Goal: Task Accomplishment & Management: Use online tool/utility

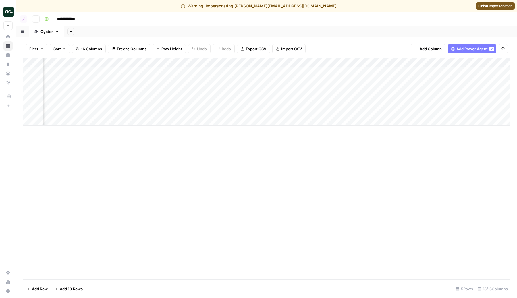
scroll to position [0, 177]
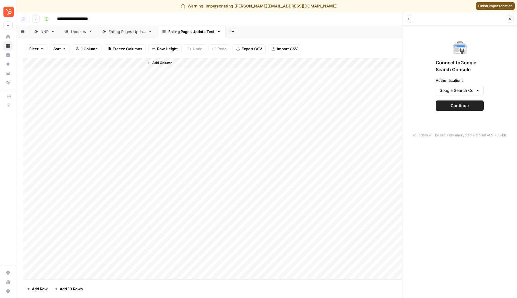
click at [468, 104] on span "Continue" at bounding box center [460, 106] width 18 height 6
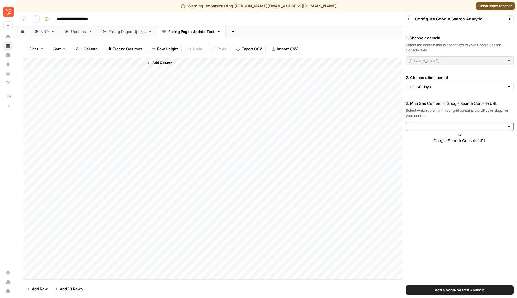
click at [440, 127] on input "3. Map Grid Content to Google Search Console URL" at bounding box center [456, 126] width 96 height 6
click at [440, 143] on button "Page URL" at bounding box center [459, 140] width 103 height 8
type input "Page URL"
click at [448, 173] on label "Full URL" at bounding box center [460, 182] width 108 height 26
click at [463, 289] on span "Add Google Search Analytic" at bounding box center [460, 290] width 50 height 6
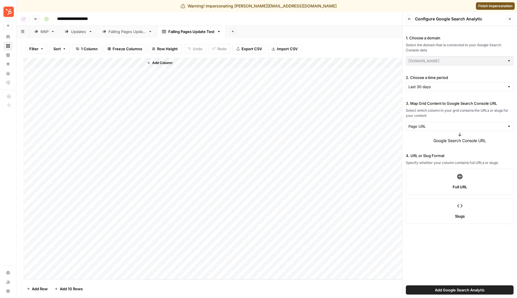
click at [476, 288] on span "Add Google Search Analytic" at bounding box center [460, 290] width 50 height 6
click at [475, 274] on div "1. Choose a domain Select the domain that is connected to your Google Search Co…" at bounding box center [459, 162] width 115 height 272
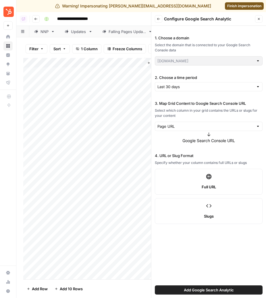
click at [213, 215] on span "Slugs" at bounding box center [209, 216] width 10 height 6
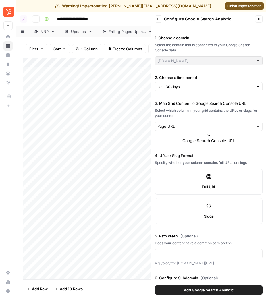
click at [212, 179] on label "Full URL" at bounding box center [209, 182] width 108 height 26
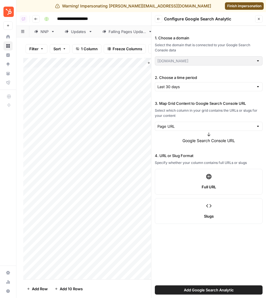
click at [207, 287] on span "Add Google Search Analytic" at bounding box center [209, 290] width 50 height 6
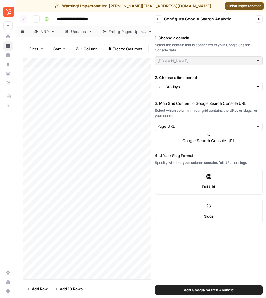
click at [207, 287] on span "Add Google Search Analytic" at bounding box center [209, 290] width 50 height 6
click at [215, 291] on span "Add Google Search Analytic" at bounding box center [209, 290] width 50 height 6
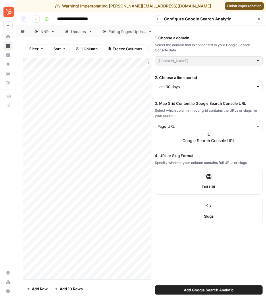
click at [215, 291] on span "Add Google Search Analytic" at bounding box center [209, 290] width 50 height 6
click at [227, 132] on div "3. Map Grid Content to Google Search Console URL Select which column in your gr…" at bounding box center [209, 121] width 108 height 43
click at [223, 125] on input "3. Map Grid Content to Google Search Console URL" at bounding box center [205, 126] width 96 height 6
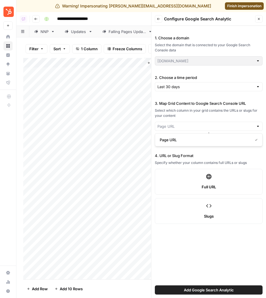
type input "Page URL"
click at [214, 80] on label "2. Choose a time period" at bounding box center [209, 78] width 108 height 6
click at [214, 84] on input "Last 30 days" at bounding box center [205, 87] width 96 height 6
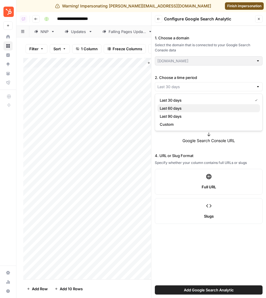
click at [205, 108] on span "Last 60 days" at bounding box center [208, 108] width 96 height 6
type input "Last 60 days"
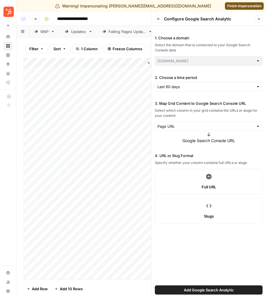
click at [200, 291] on span "Add Google Search Analytic" at bounding box center [209, 290] width 50 height 6
click at [205, 189] on span "Full URL" at bounding box center [209, 187] width 14 height 6
click at [207, 211] on label "Slugs" at bounding box center [209, 211] width 108 height 26
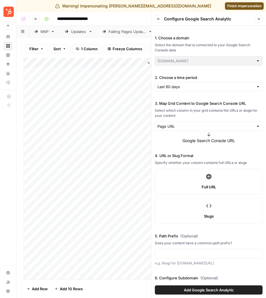
click at [219, 177] on label "Full URL" at bounding box center [209, 182] width 108 height 26
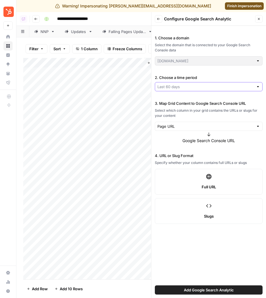
click at [187, 85] on input "2. Choose a time period" at bounding box center [205, 87] width 96 height 6
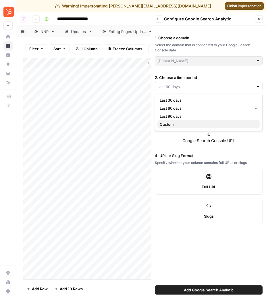
click at [175, 125] on span "Custom" at bounding box center [208, 124] width 96 height 6
type input "Custom"
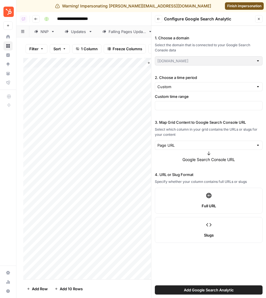
click at [180, 102] on div at bounding box center [209, 105] width 108 height 9
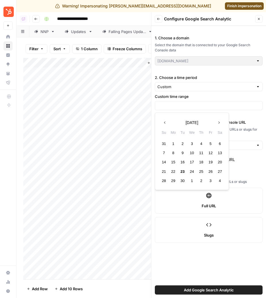
click at [183, 171] on div "23" at bounding box center [183, 172] width 8 height 8
click at [183, 172] on div "23" at bounding box center [183, 172] width 8 height 8
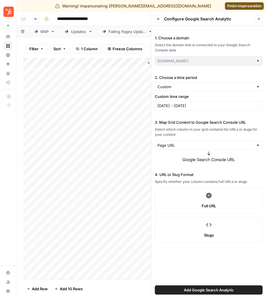
click at [177, 108] on div "[DATE] - [DATE]" at bounding box center [209, 105] width 108 height 9
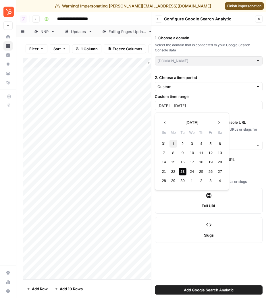
click at [172, 144] on div "1" at bounding box center [173, 144] width 8 height 8
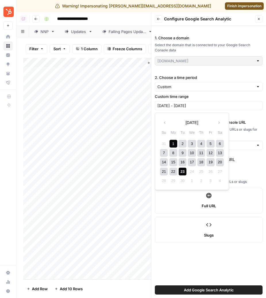
click at [180, 170] on div "23" at bounding box center [183, 172] width 8 height 8
type input "[DATE] - [DATE]"
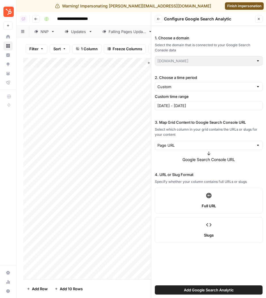
click at [212, 287] on button "Add Google Search Analytic" at bounding box center [209, 289] width 108 height 9
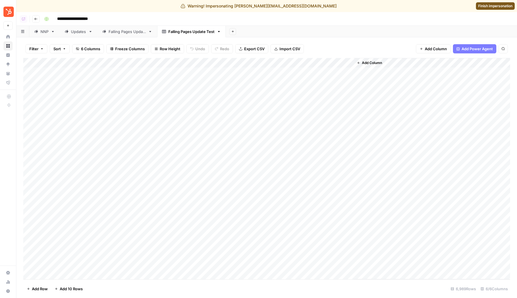
click at [184, 61] on div "Add Column" at bounding box center [266, 168] width 487 height 221
click at [173, 127] on span "Remove Column" at bounding box center [180, 124] width 50 height 6
click at [241, 59] on span "Delete" at bounding box center [238, 60] width 12 height 6
click at [432, 47] on span "Add Column" at bounding box center [436, 49] width 22 height 6
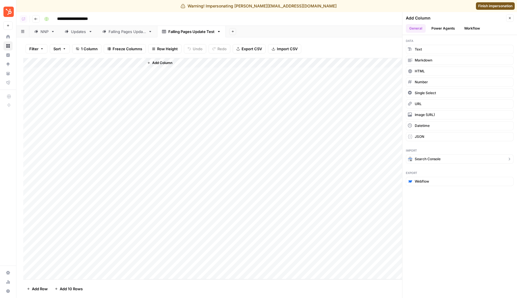
click at [428, 158] on span "Search Console" at bounding box center [428, 158] width 26 height 5
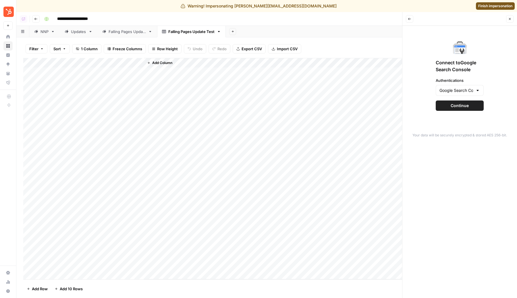
click at [455, 109] on button "Continue" at bounding box center [460, 105] width 48 height 10
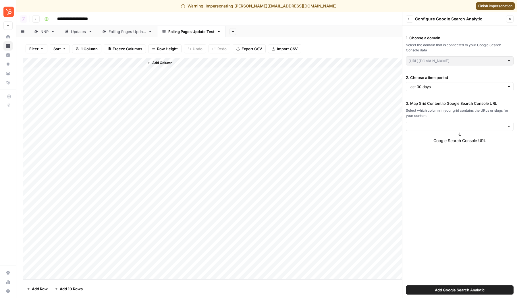
type input "[DOMAIN_NAME]"
click at [437, 122] on div at bounding box center [460, 126] width 108 height 9
click at [432, 139] on span "Page URL" at bounding box center [459, 140] width 96 height 6
type input "Page URL"
click at [441, 174] on label "Full URL" at bounding box center [460, 182] width 108 height 26
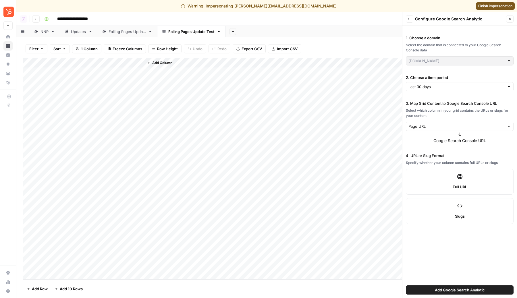
click at [461, 289] on span "Add Google Search Analytic" at bounding box center [460, 290] width 50 height 6
click at [307, 16] on div "**********" at bounding box center [276, 18] width 469 height 9
